Goal: Task Accomplishment & Management: Use online tool/utility

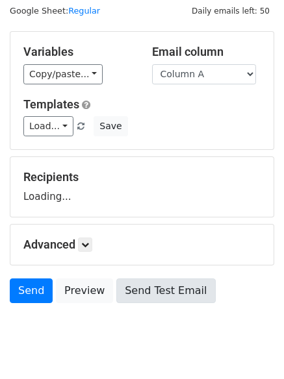
scroll to position [73, 0]
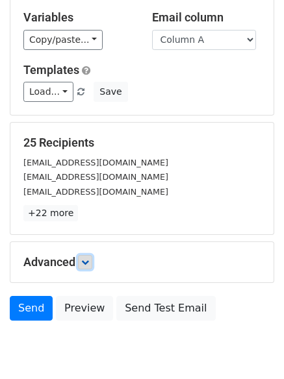
click at [86, 265] on icon at bounding box center [85, 262] width 8 height 8
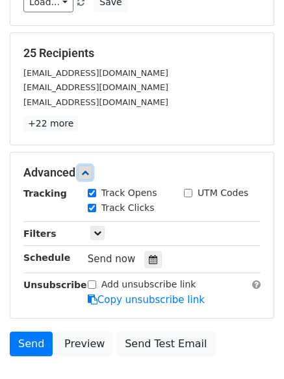
scroll to position [235, 0]
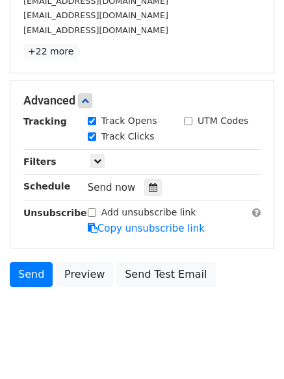
click at [137, 185] on div "Send now" at bounding box center [164, 188] width 153 height 18
click at [144, 188] on div at bounding box center [153, 187] width 18 height 17
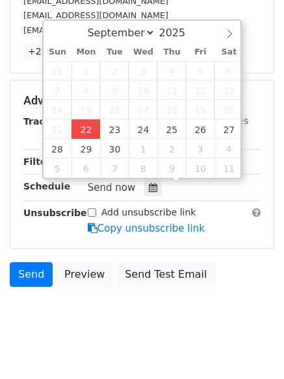
type input "2025-09-22 12:00"
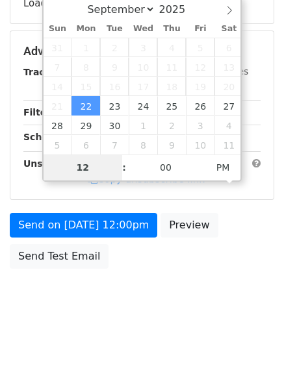
scroll to position [232, 0]
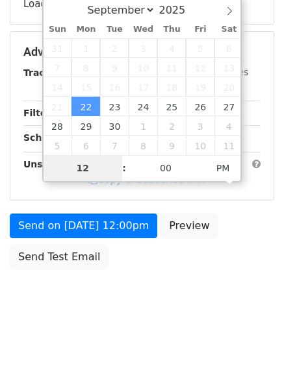
type input "4"
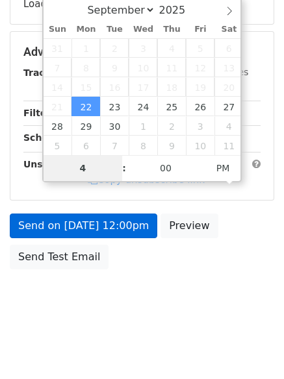
scroll to position [235, 0]
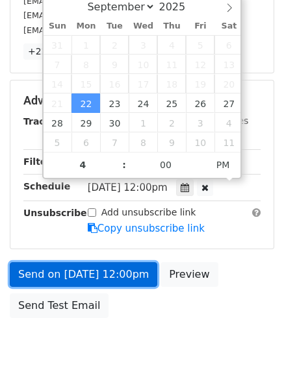
type input "2025-09-22 16:00"
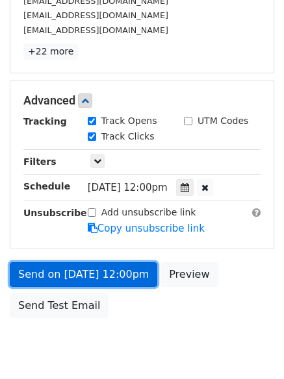
click at [99, 277] on link "Send on Sep 22 at 12:00pm" at bounding box center [83, 274] width 147 height 25
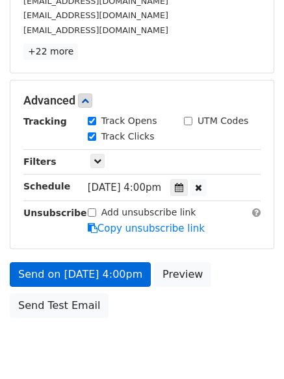
scroll to position [232, 0]
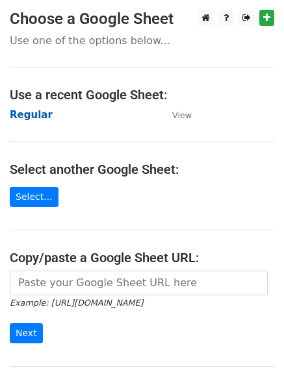
click at [39, 119] on strong "Regular" at bounding box center [31, 115] width 43 height 12
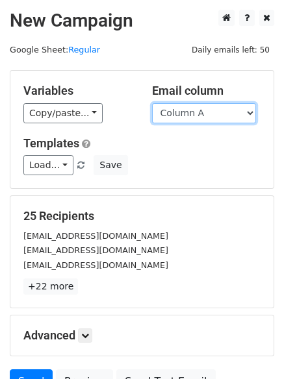
click at [198, 114] on select "Column A Column B Column C Column D Column E Column F" at bounding box center [204, 113] width 104 height 20
select select "Column B"
click at [152, 103] on select "Column A Column B Column C Column D Column E Column F" at bounding box center [204, 113] width 104 height 20
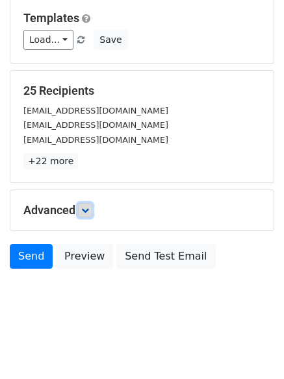
click at [84, 206] on icon at bounding box center [85, 210] width 8 height 8
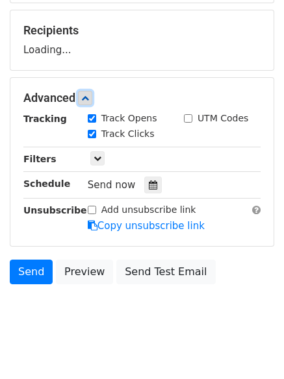
scroll to position [186, 0]
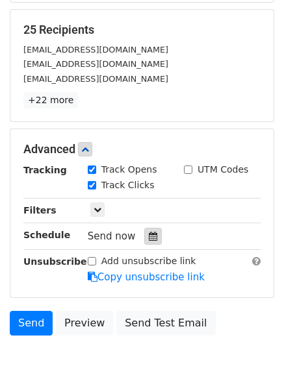
click at [149, 232] on icon at bounding box center [153, 236] width 8 height 9
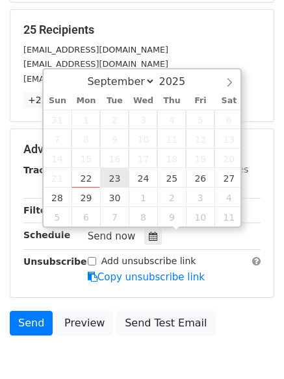
type input "2025-09-23 12:00"
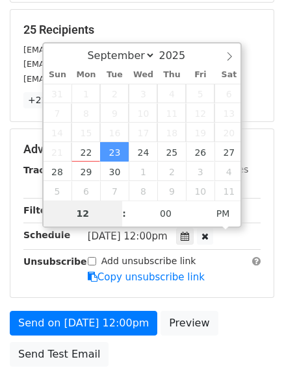
type input "5"
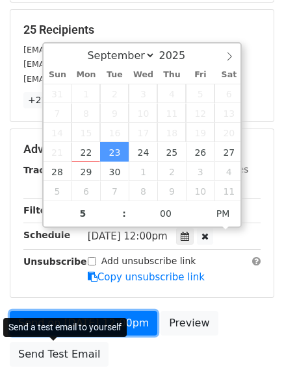
type input "2025-09-23 17:00"
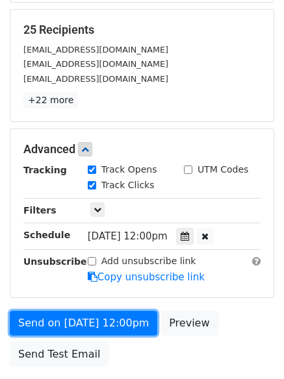
click at [90, 321] on link "Send on Sep 23 at 12:00pm" at bounding box center [83, 323] width 147 height 25
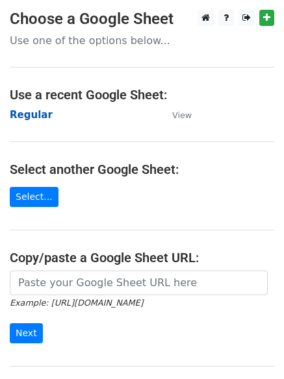
click at [26, 116] on strong "Regular" at bounding box center [31, 115] width 43 height 12
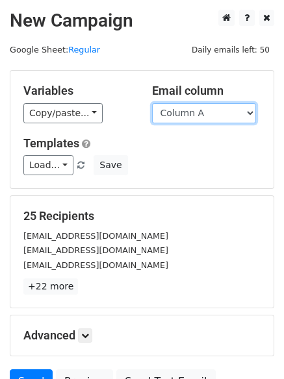
click at [218, 121] on select "Column A Column B Column C Column D Column E Column F" at bounding box center [204, 113] width 104 height 20
select select "Column C"
click at [152, 103] on select "Column A Column B Column C Column D Column E Column F" at bounding box center [204, 113] width 104 height 20
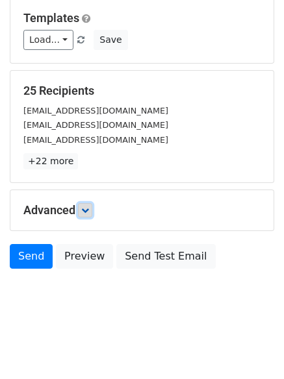
click at [89, 210] on icon at bounding box center [85, 210] width 8 height 8
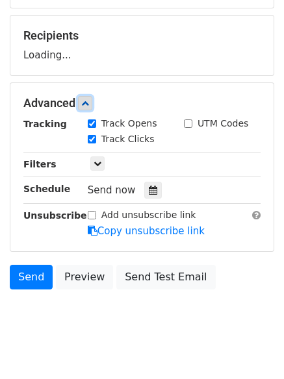
scroll to position [187, 0]
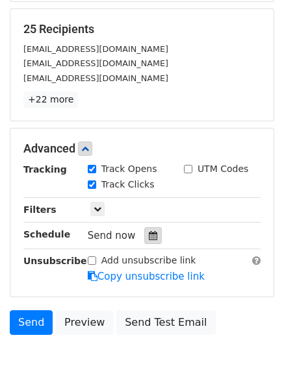
click at [144, 238] on div at bounding box center [153, 235] width 18 height 17
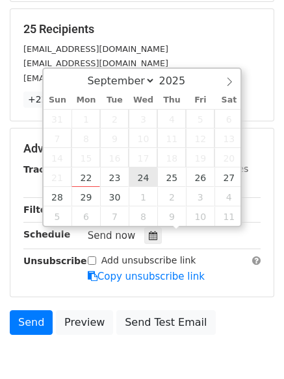
type input "2025-09-24 12:00"
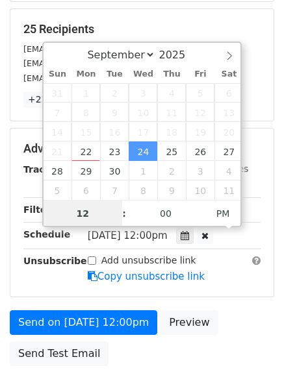
scroll to position [1, 0]
click at [86, 212] on input "5" at bounding box center [82, 213] width 79 height 26
type input "6"
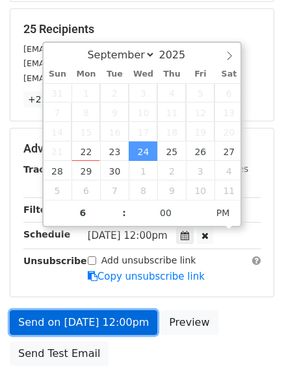
type input "2025-09-24 18:00"
click at [93, 317] on link "Send on Sep 24 at 12:00pm" at bounding box center [83, 322] width 147 height 25
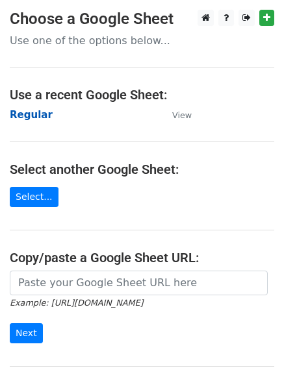
click at [37, 115] on strong "Regular" at bounding box center [31, 115] width 43 height 12
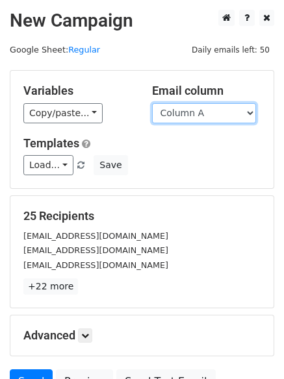
click at [200, 115] on select "Column A Column B Column C Column D Column E Column F" at bounding box center [204, 113] width 104 height 20
select select "Column D"
click at [152, 103] on select "Column A Column B Column C Column D Column E Column F" at bounding box center [204, 113] width 104 height 20
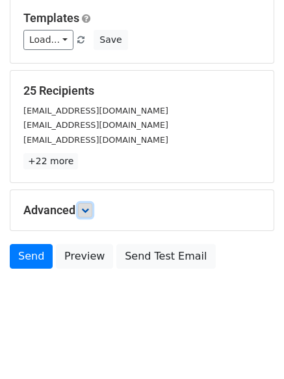
click at [82, 215] on link at bounding box center [85, 210] width 14 height 14
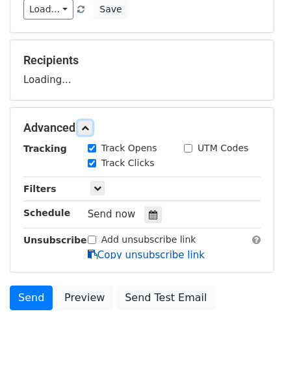
scroll to position [177, 0]
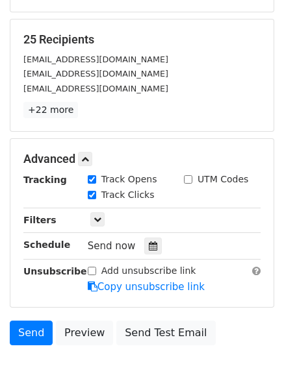
click at [140, 238] on div "Send now" at bounding box center [164, 247] width 153 height 18
click at [149, 247] on icon at bounding box center [153, 245] width 8 height 9
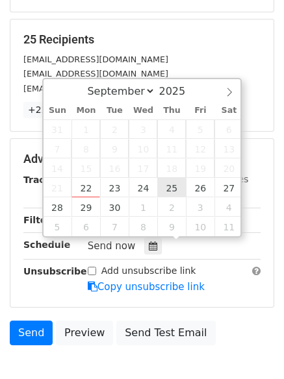
type input "2025-09-25 12:00"
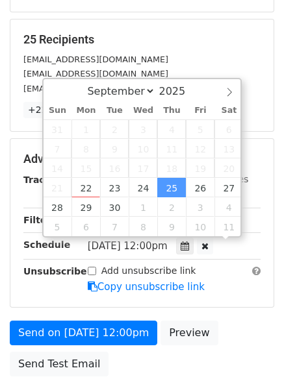
scroll to position [1, 0]
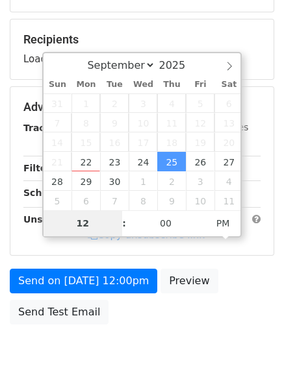
type input "7"
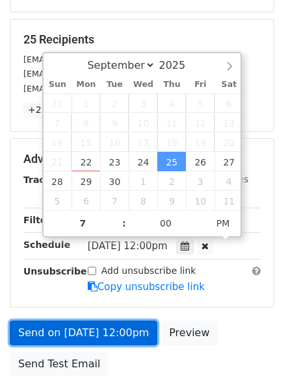
type input "2025-09-25 19:00"
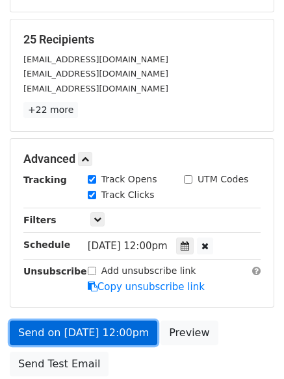
click at [90, 326] on link "Send on Sep 25 at 12:00pm" at bounding box center [83, 333] width 147 height 25
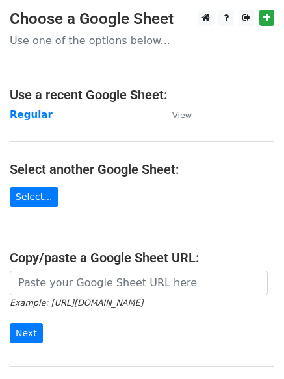
click at [47, 118] on td "Regular" at bounding box center [84, 115] width 149 height 15
click at [38, 114] on strong "Regular" at bounding box center [31, 115] width 43 height 12
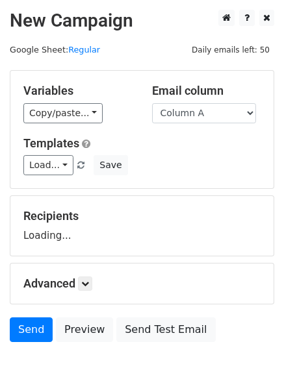
click at [232, 112] on select "Column A Column B Column C Column D Column E Column F" at bounding box center [204, 113] width 104 height 20
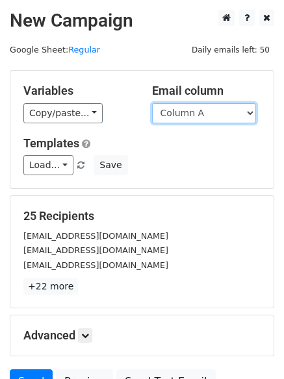
click at [205, 112] on select "Column A Column B Column C Column D Column E Column F" at bounding box center [204, 113] width 104 height 20
select select "Column E"
click at [152, 103] on select "Column A Column B Column C Column D Column E Column F" at bounding box center [204, 113] width 104 height 20
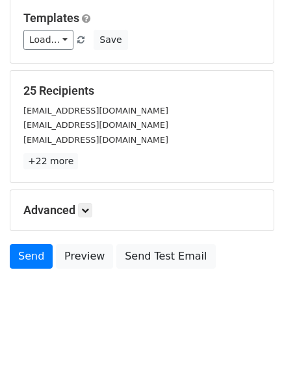
click at [82, 199] on div "Advanced Tracking Track Opens UTM Codes Track Clicks Filters Only include sprea…" at bounding box center [141, 210] width 263 height 40
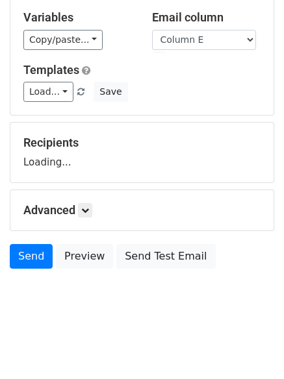
scroll to position [73, 0]
click at [90, 202] on div "Advanced Tracking Track Opens UTM Codes Track Clicks Filters Only include sprea…" at bounding box center [141, 210] width 263 height 40
click at [91, 210] on form "Variables Copy/paste... {{Column A}} {{Column B}} {{Column C}} {{Column D}} {{C…" at bounding box center [142, 136] width 264 height 278
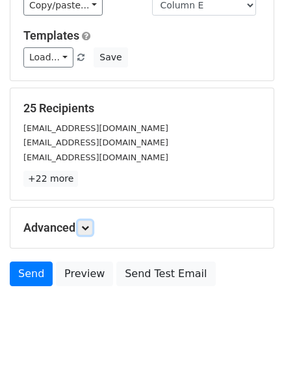
scroll to position [125, 0]
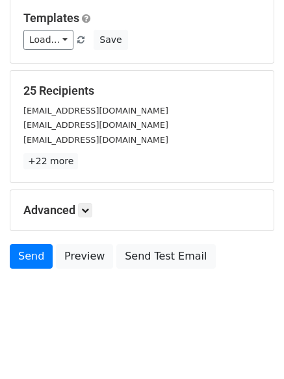
click at [78, 212] on h5 "Advanced" at bounding box center [141, 210] width 237 height 14
click at [84, 210] on icon at bounding box center [85, 210] width 8 height 8
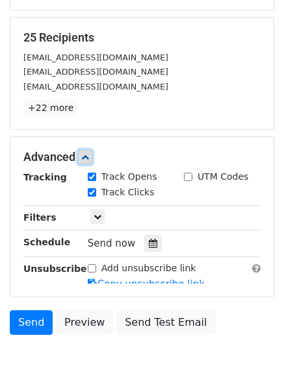
scroll to position [232, 0]
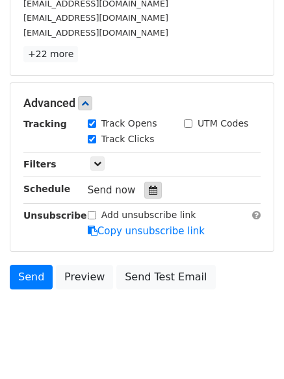
click at [149, 188] on icon at bounding box center [153, 190] width 8 height 9
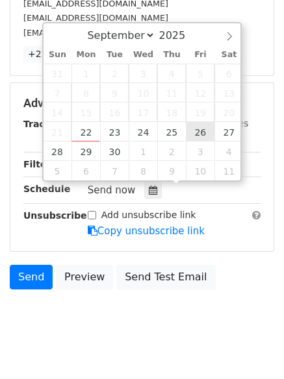
type input "2025-09-26 12:00"
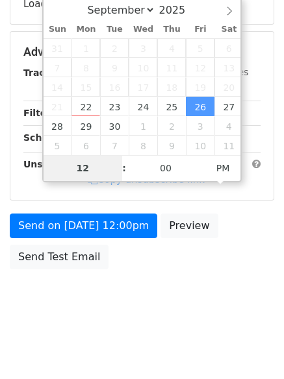
type input "8"
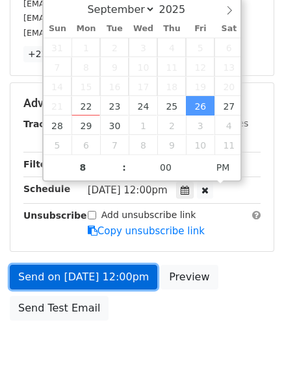
type input "2025-09-26 20:00"
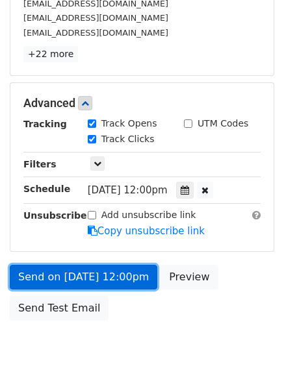
click at [88, 277] on link "Send on Sep 26 at 12:00pm" at bounding box center [83, 277] width 147 height 25
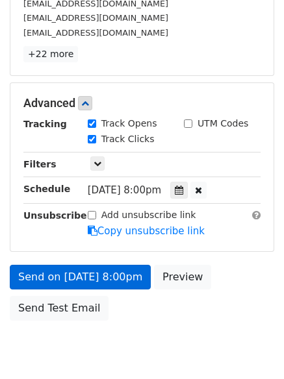
scroll to position [232, 0]
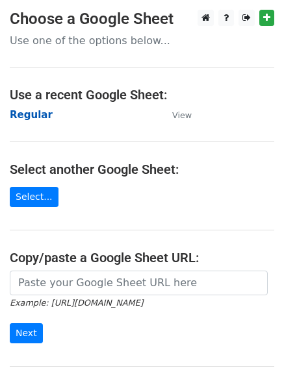
click at [39, 119] on strong "Regular" at bounding box center [31, 115] width 43 height 12
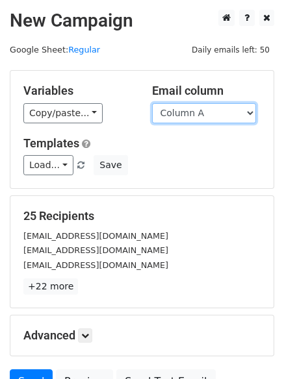
click at [193, 118] on select "Column A Column B Column C Column D Column E Column F" at bounding box center [204, 113] width 104 height 20
select select "Column F"
click at [152, 103] on select "Column A Column B Column C Column D Column E Column F" at bounding box center [204, 113] width 104 height 20
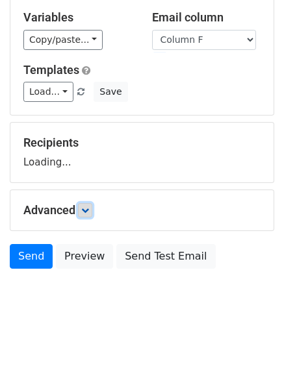
drag, startPoint x: 88, startPoint y: 207, endPoint x: 101, endPoint y: 217, distance: 16.8
click at [89, 207] on icon at bounding box center [85, 210] width 8 height 8
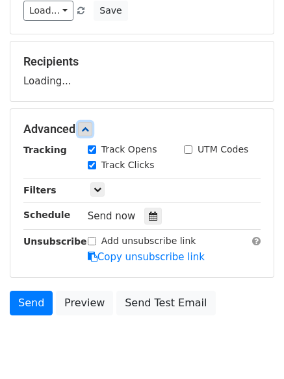
scroll to position [191, 0]
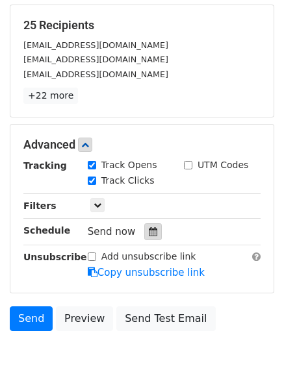
click at [145, 227] on div at bounding box center [153, 231] width 18 height 17
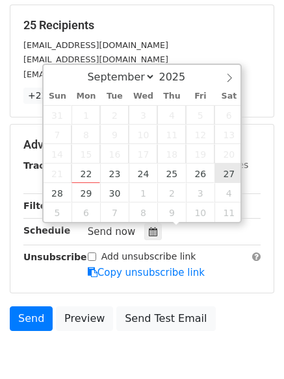
type input "[DATE] 12:00"
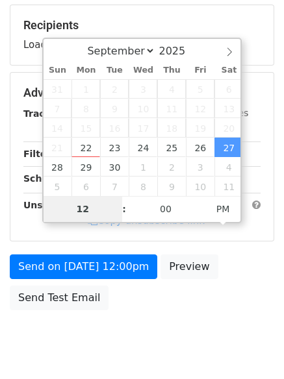
type input "9"
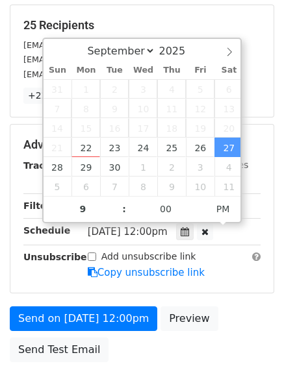
type input "[DATE] 21:00"
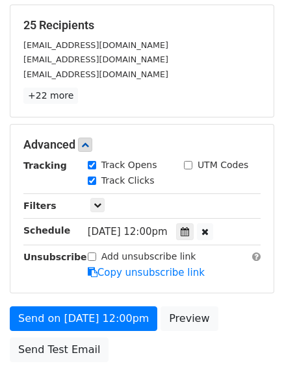
click at [108, 305] on form "Variables Copy/paste... {{Column A}} {{Column B}} {{Column C}} {{Column D}} {{C…" at bounding box center [142, 123] width 264 height 489
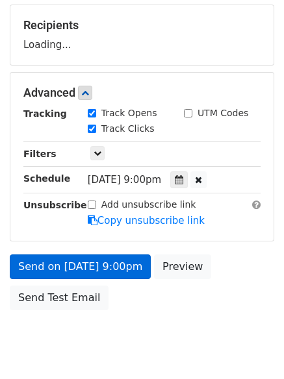
click at [109, 308] on div "Send on [DATE] 9:00pm Preview Send Test Email" at bounding box center [142, 285] width 284 height 62
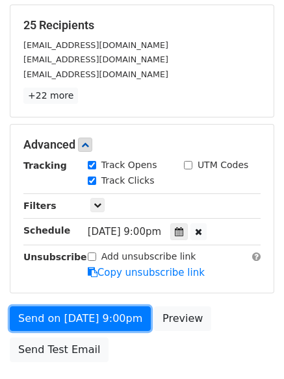
click at [110, 308] on link "Send on [DATE] 9:00pm" at bounding box center [80, 318] width 141 height 25
